Goal: Task Accomplishment & Management: Manage account settings

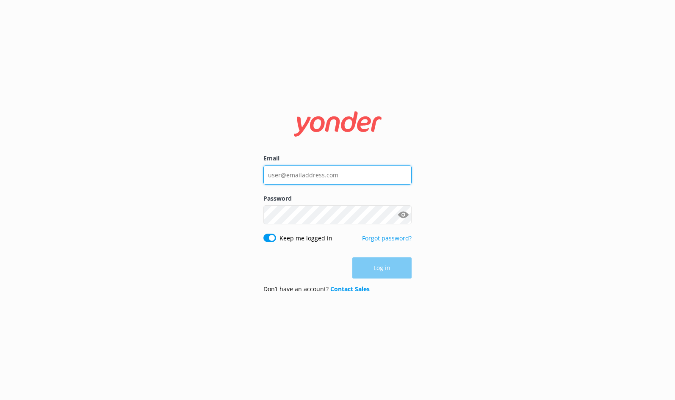
type input "[EMAIL_ADDRESS][DOMAIN_NAME]"
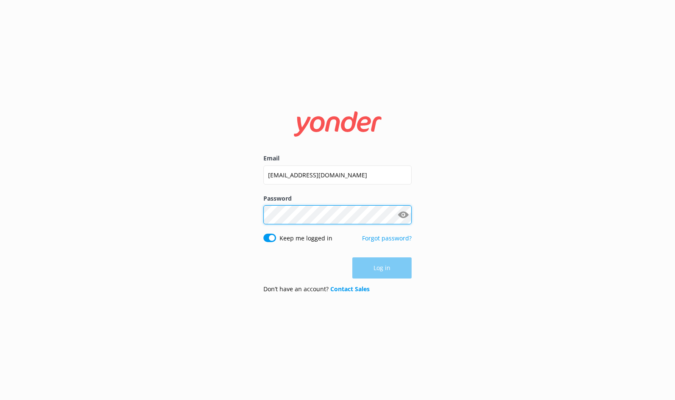
click at [382, 268] on button "Log in" at bounding box center [381, 267] width 59 height 21
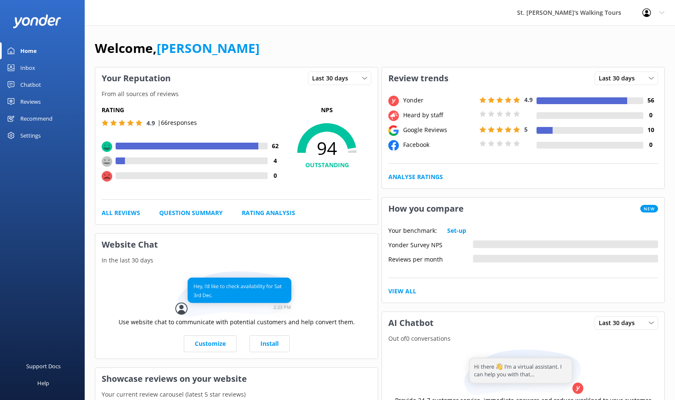
click at [28, 101] on div "Reviews" at bounding box center [30, 101] width 20 height 17
